Goal: Information Seeking & Learning: Learn about a topic

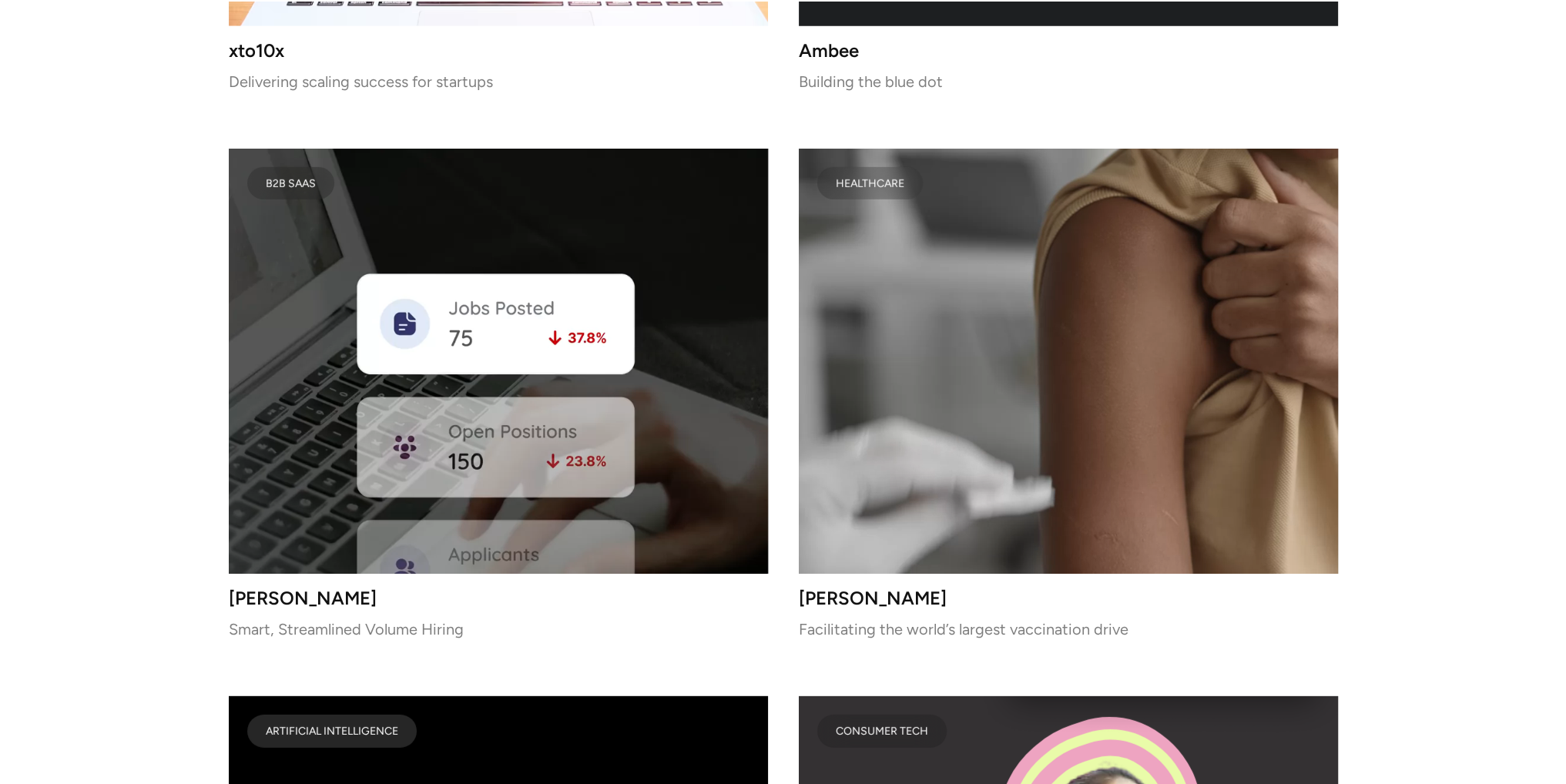
scroll to position [6469, 0]
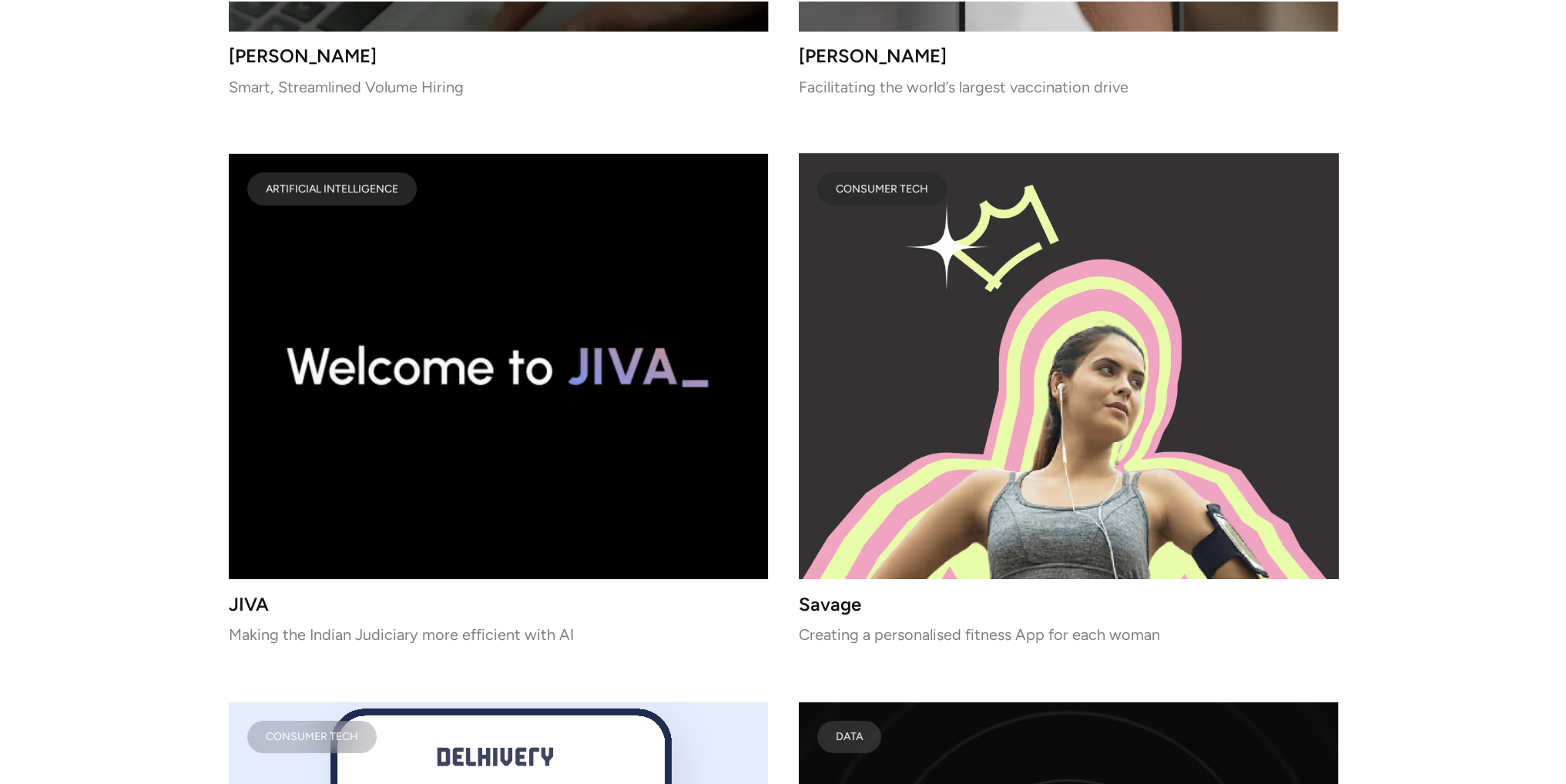
click at [847, 597] on h3 "Savage" at bounding box center [1068, 604] width 539 height 13
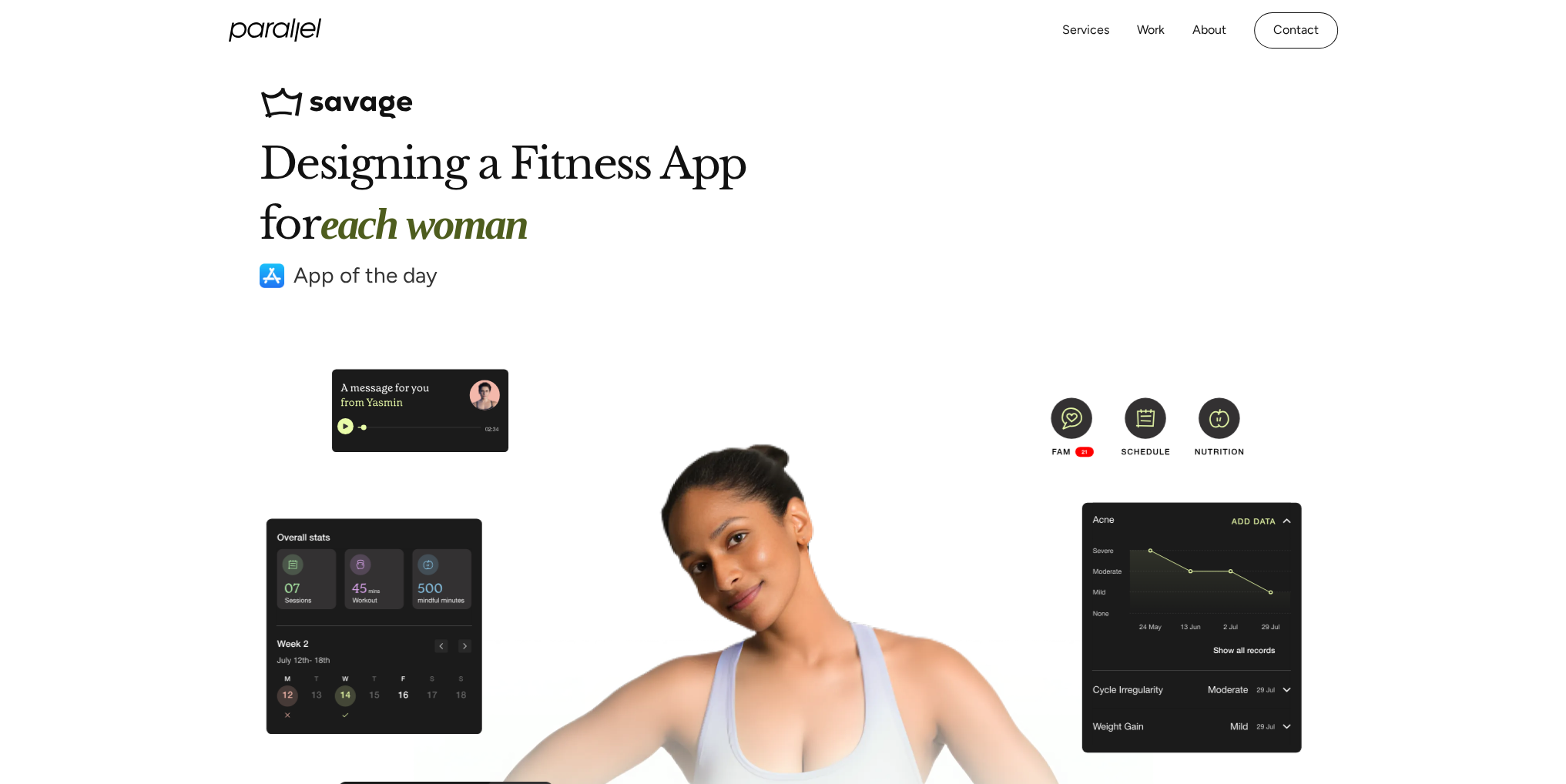
drag, startPoint x: 427, startPoint y: 97, endPoint x: 345, endPoint y: 97, distance: 82.0
click at [426, 97] on div "Designing a Fitness App for each woman App of the day" at bounding box center [783, 188] width 1048 height 206
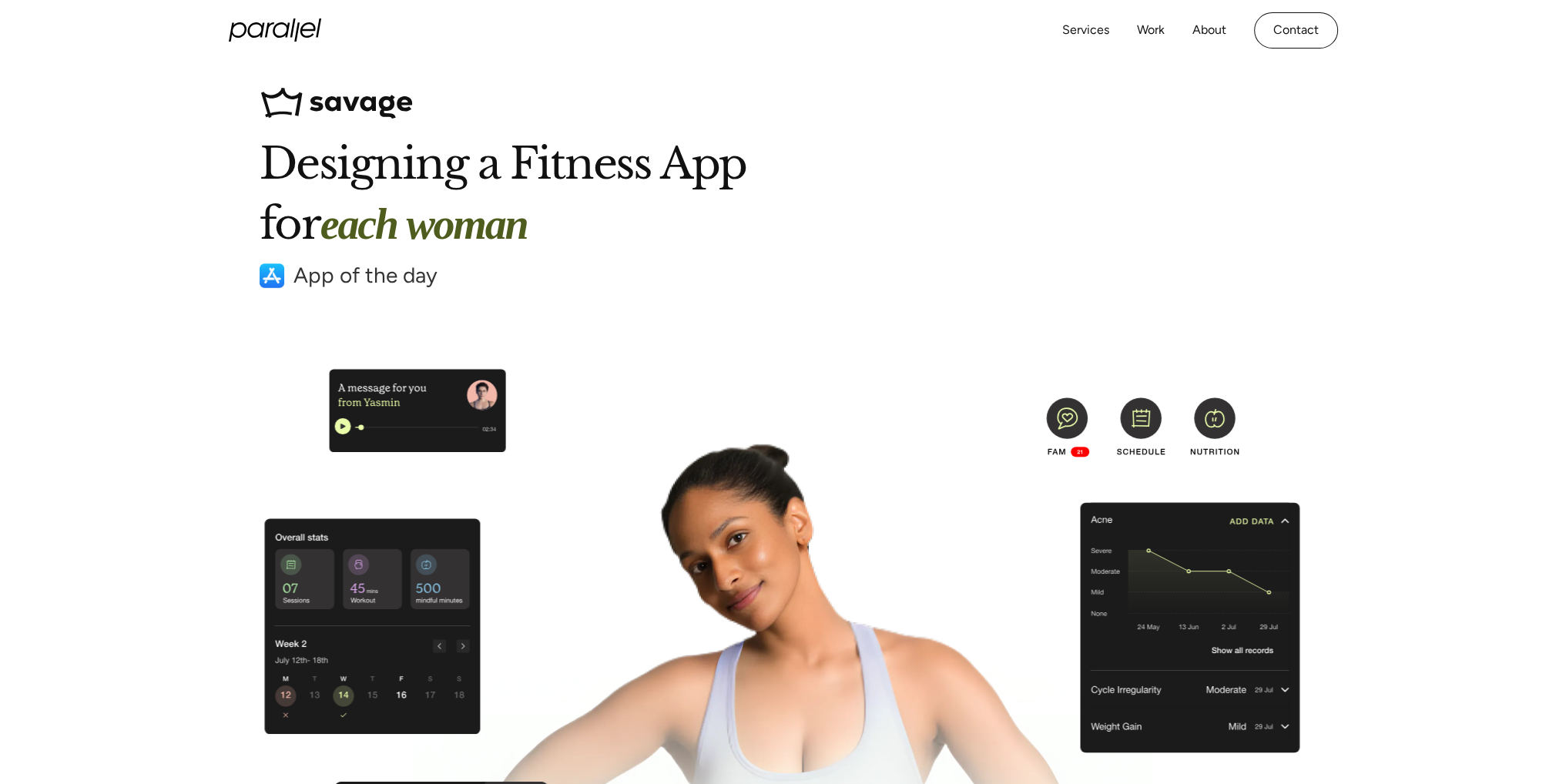
click at [308, 97] on img at bounding box center [336, 103] width 154 height 36
